Goal: Task Accomplishment & Management: Use online tool/utility

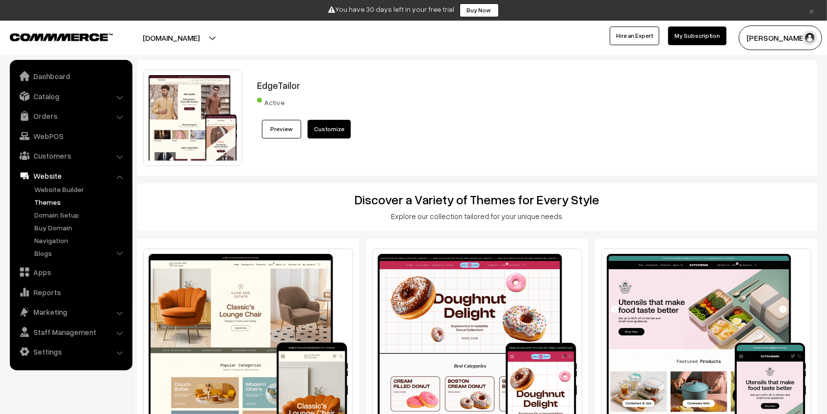
click at [466, 128] on div "EdgeTailor Active Preview Customize" at bounding box center [506, 118] width 512 height 96
click at [60, 270] on link "Apps" at bounding box center [70, 272] width 117 height 18
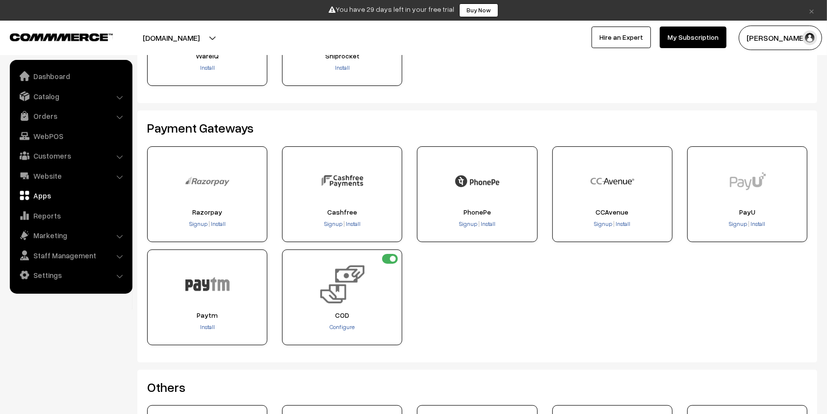
scroll to position [133, 0]
click at [394, 258] on input "checkbox" at bounding box center [390, 258] width 16 height 10
click at [388, 258] on input "checkbox" at bounding box center [390, 258] width 16 height 10
checkbox input "true"
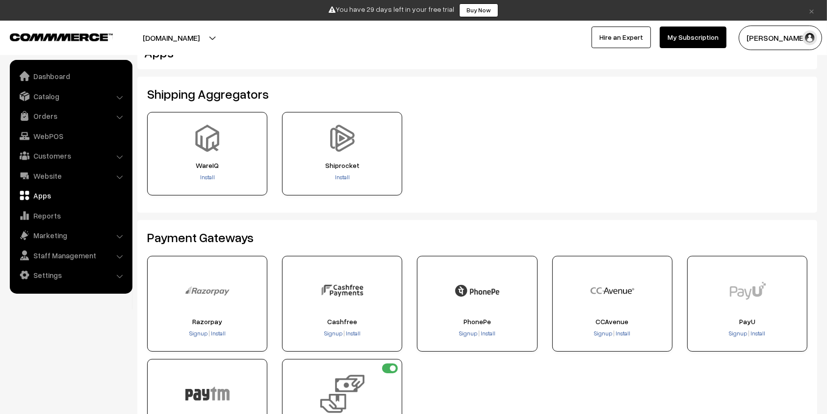
scroll to position [0, 0]
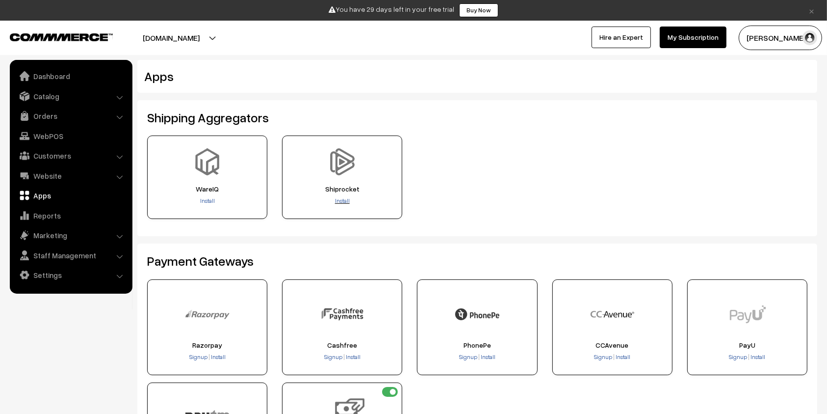
click at [345, 198] on span "Install" at bounding box center [342, 200] width 15 height 7
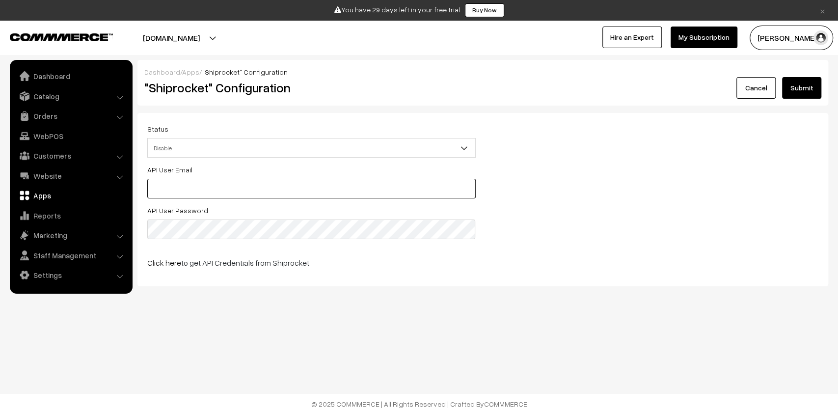
click at [275, 196] on input "text" at bounding box center [311, 189] width 328 height 20
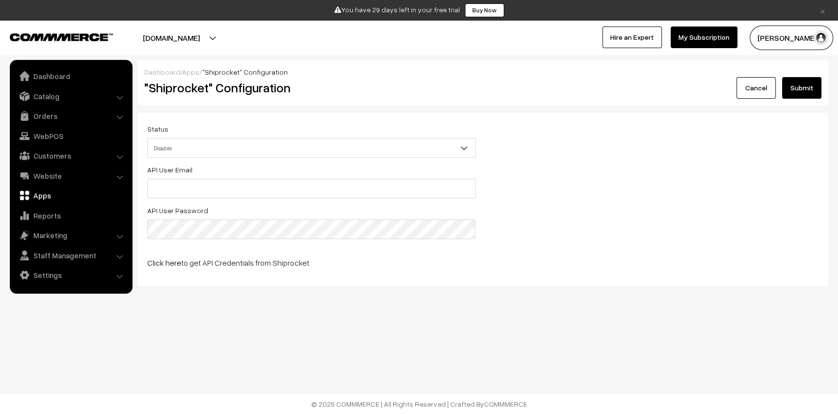
click at [228, 303] on div "Dashboard / Apps / "Shiprocket" Configuration "Shiprocket" Configuration Cancel…" at bounding box center [419, 175] width 838 height 350
click at [165, 263] on link "Click here" at bounding box center [164, 263] width 34 height 10
click at [166, 262] on link "Click here" at bounding box center [164, 263] width 34 height 10
